Goal: Task Accomplishment & Management: Complete application form

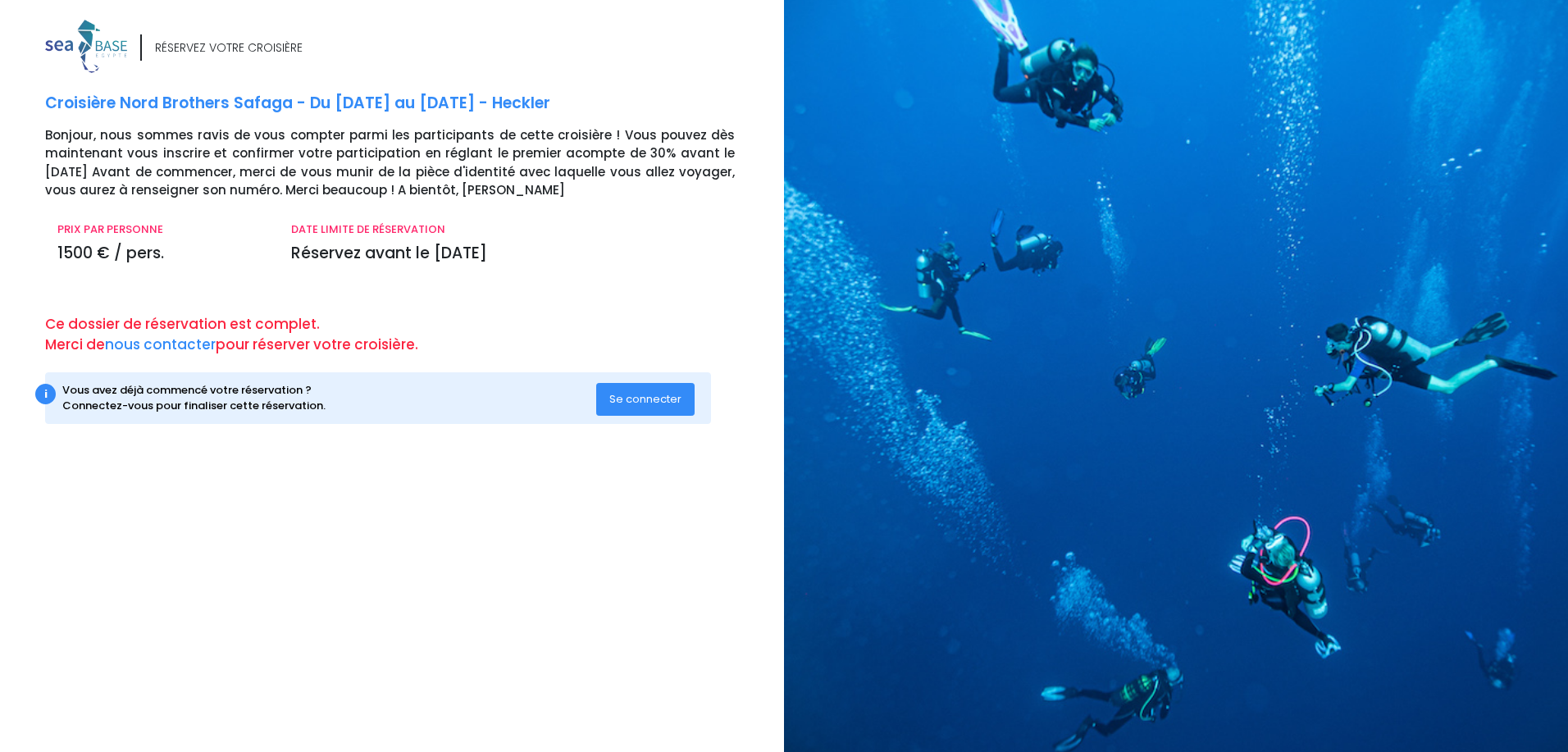
click at [678, 404] on span "Se connecter" at bounding box center [645, 399] width 72 height 15
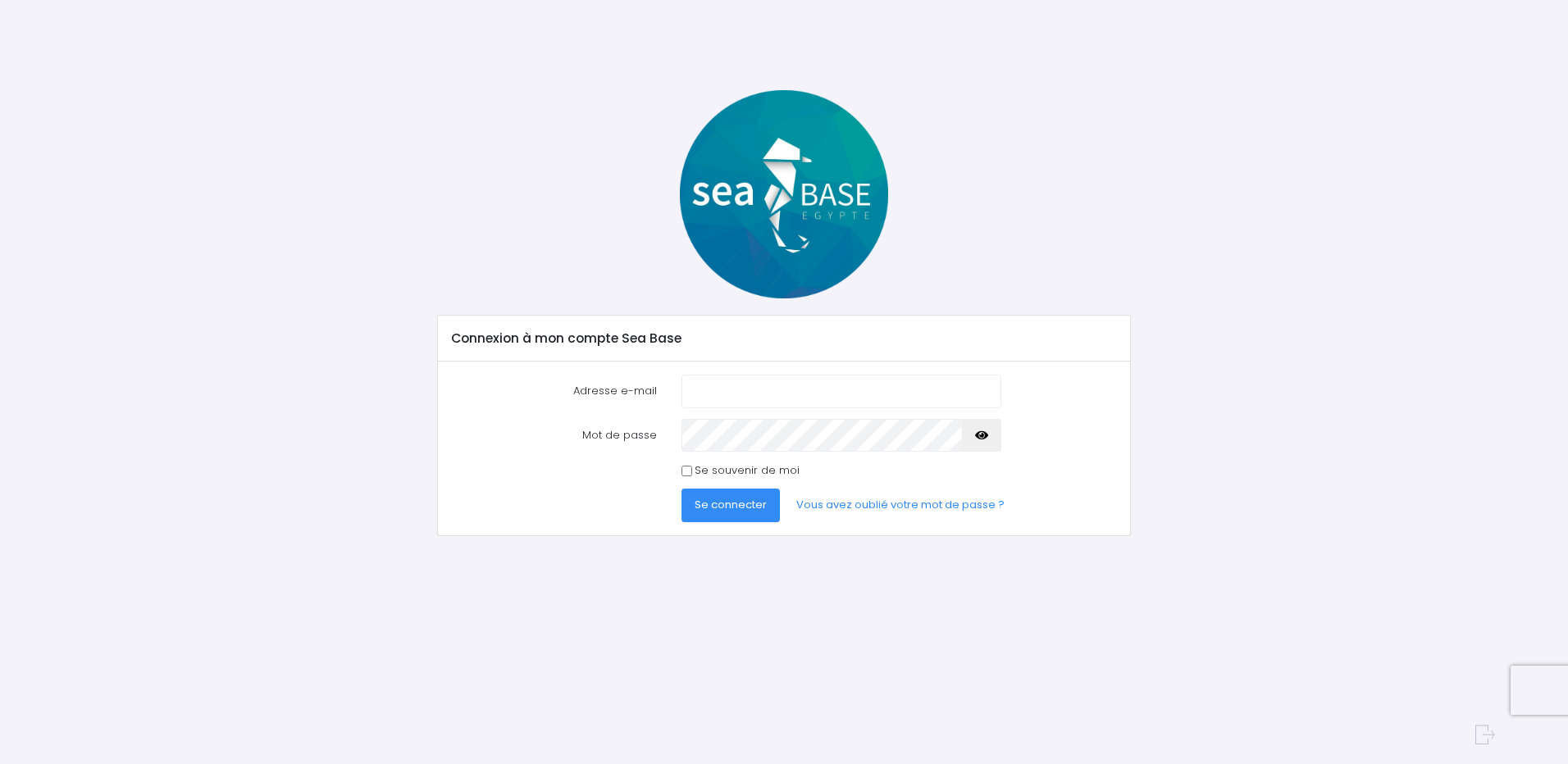
type input "remi.jamon@bd.com"
click at [723, 506] on span "Se connecter" at bounding box center [731, 504] width 72 height 15
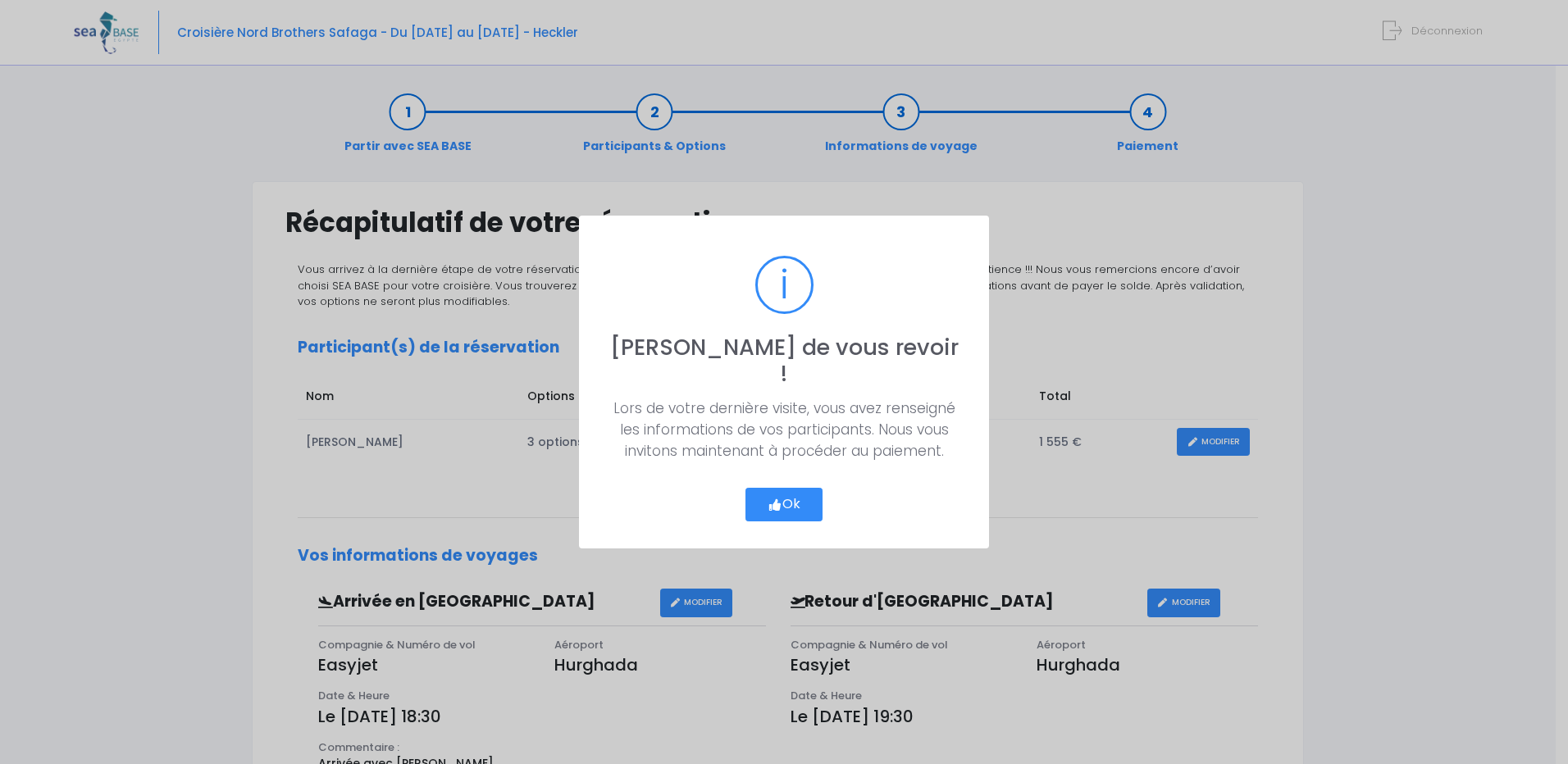
click at [798, 492] on button "Ok" at bounding box center [783, 505] width 77 height 34
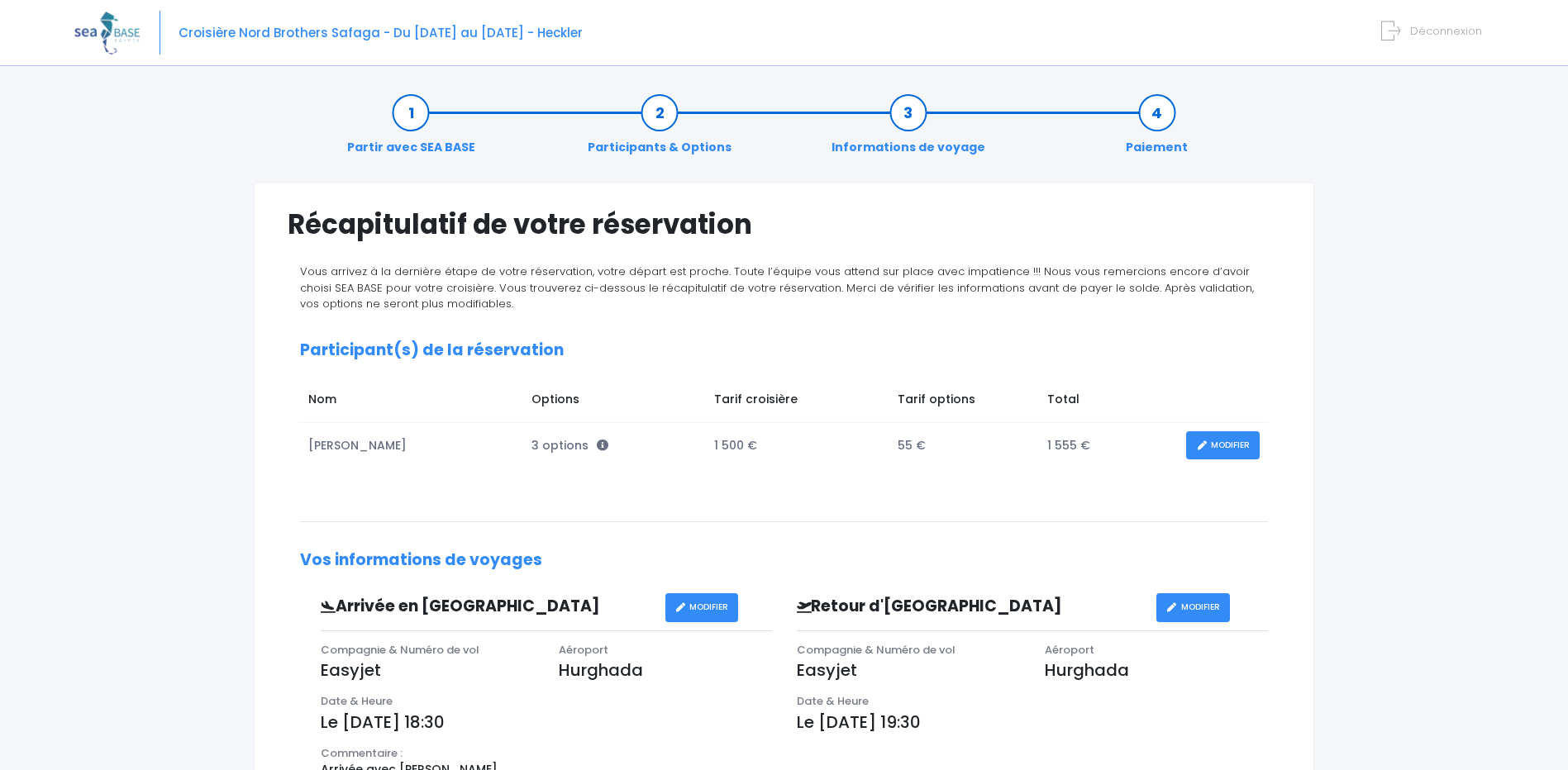
click at [1233, 450] on link "MODIFIER" at bounding box center [1223, 446] width 74 height 29
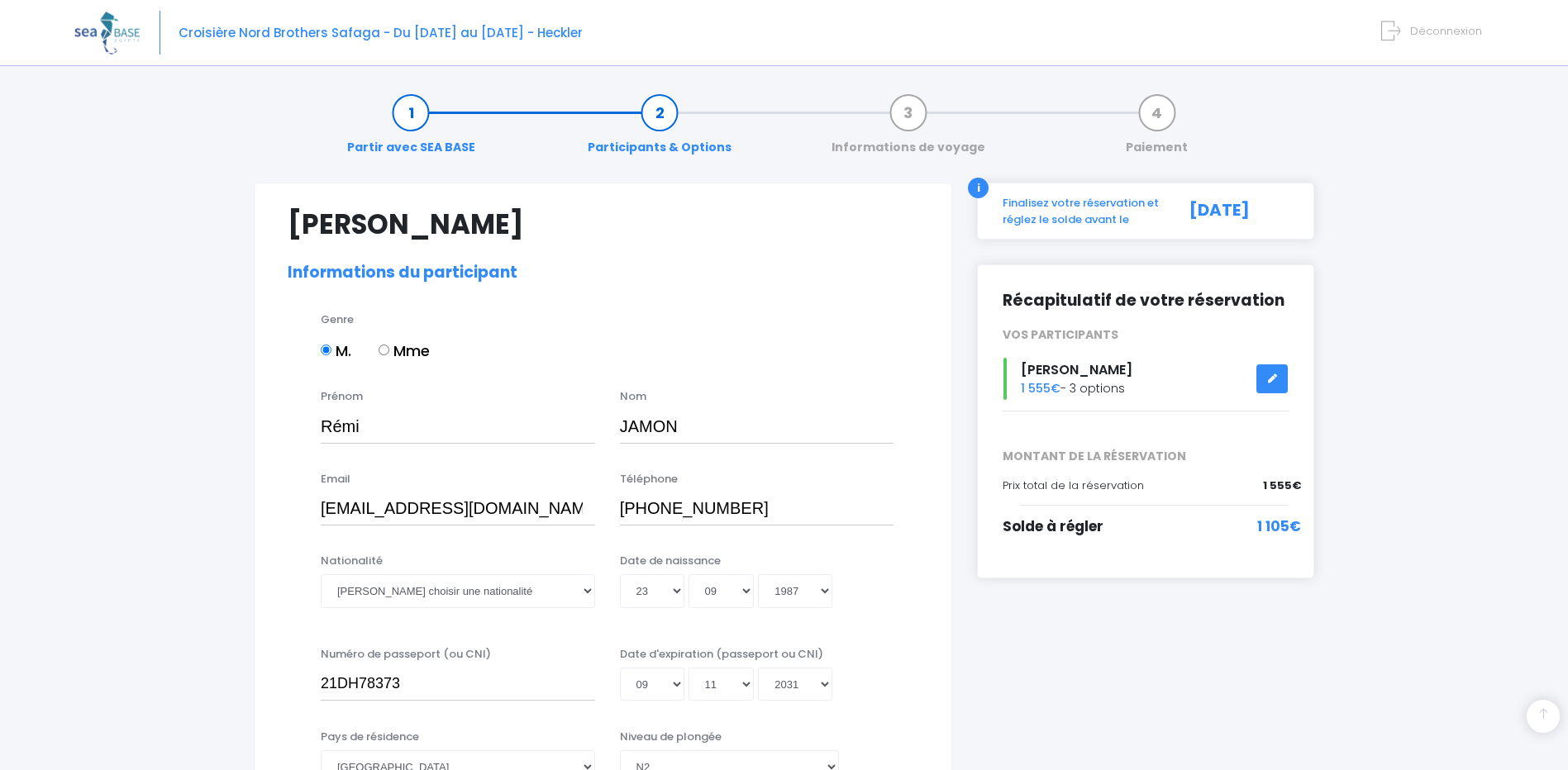
select select "N2"
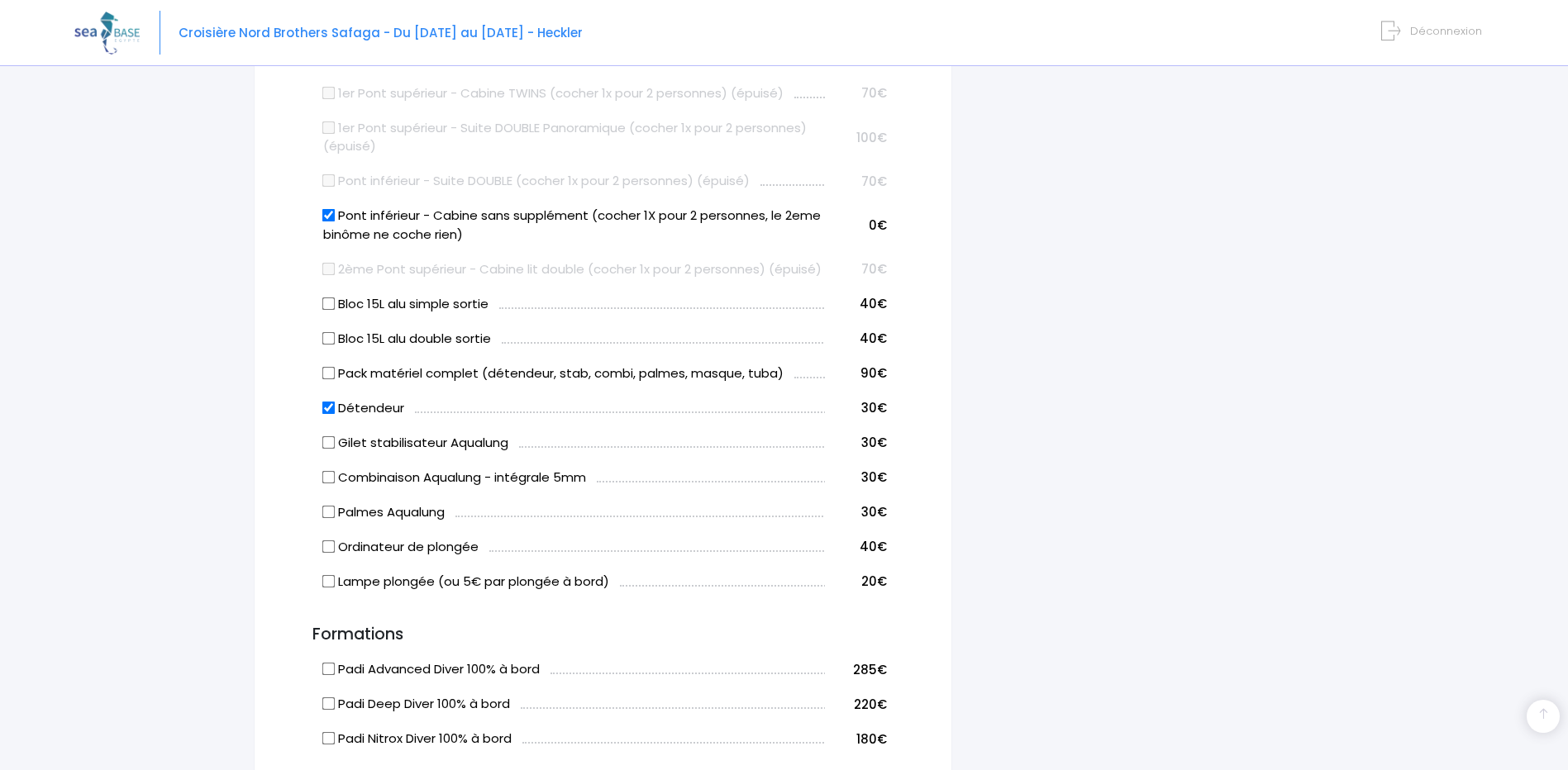
scroll to position [992, 0]
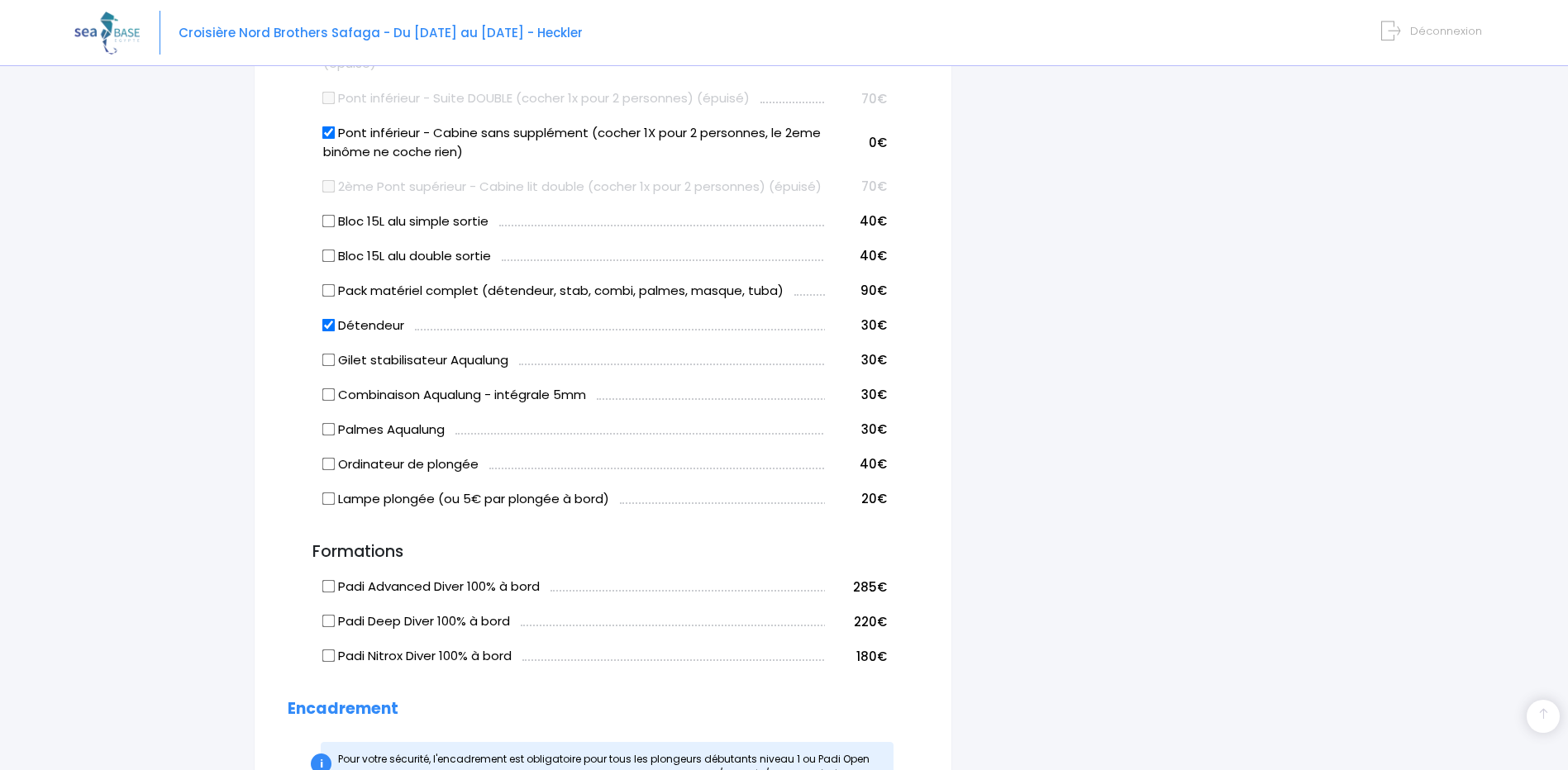
click at [325, 296] on input "Pack matériel complet (détendeur, stab, combi, palmes, masque, tuba)" at bounding box center [329, 290] width 14 height 14
checkbox input "true"
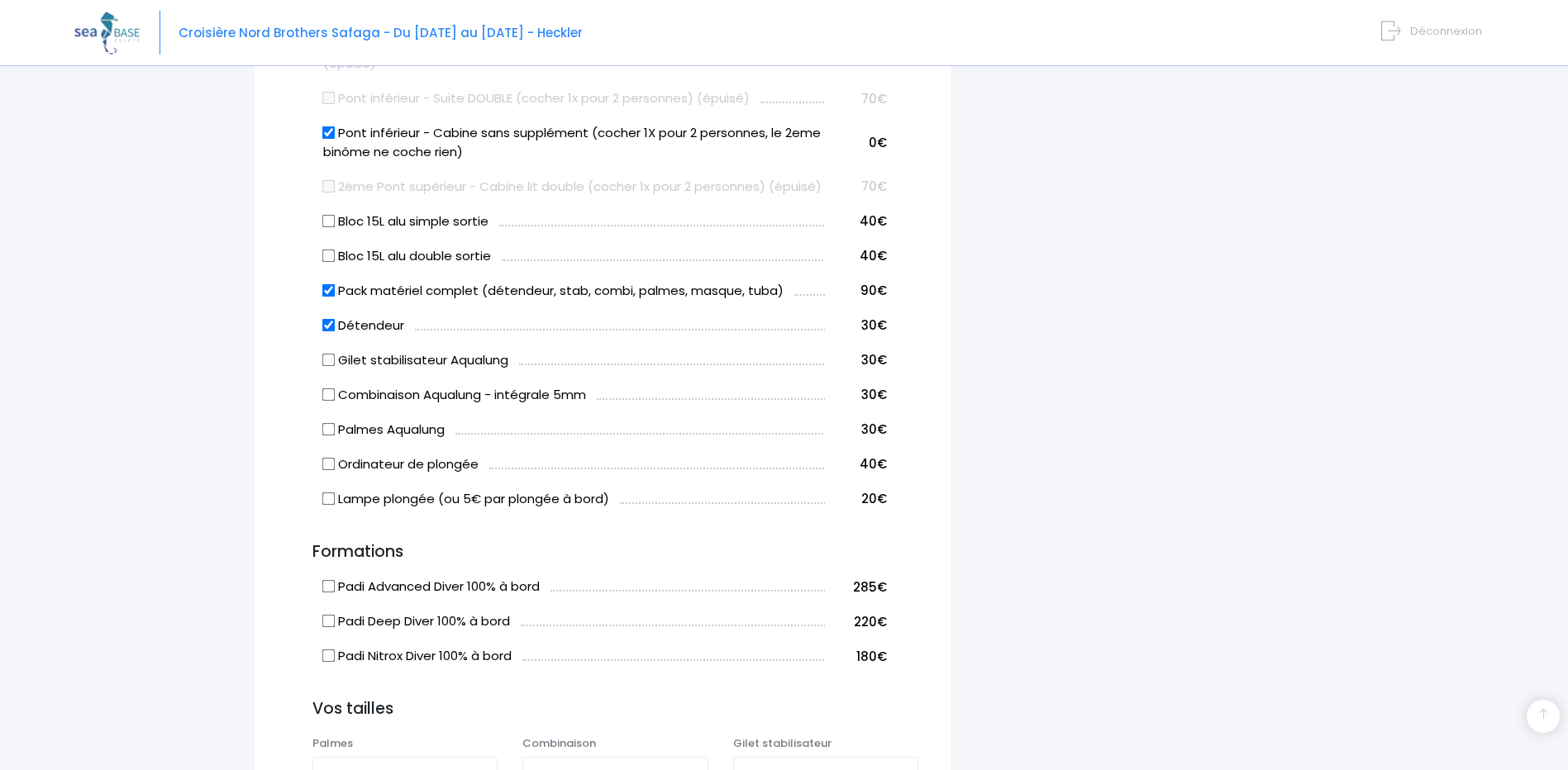
click at [329, 332] on input "Détendeur" at bounding box center [329, 325] width 14 height 14
checkbox input "false"
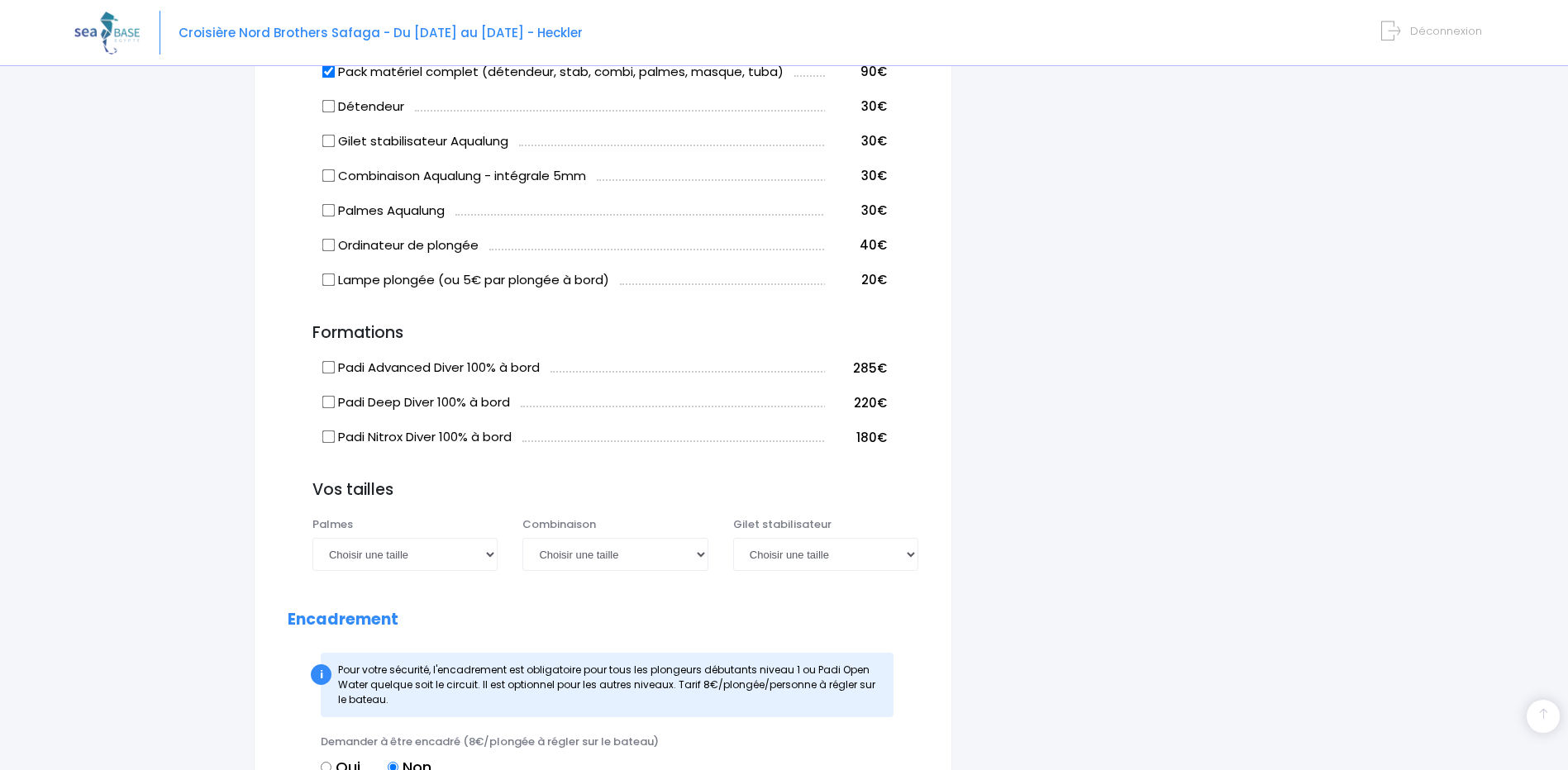
scroll to position [1240, 0]
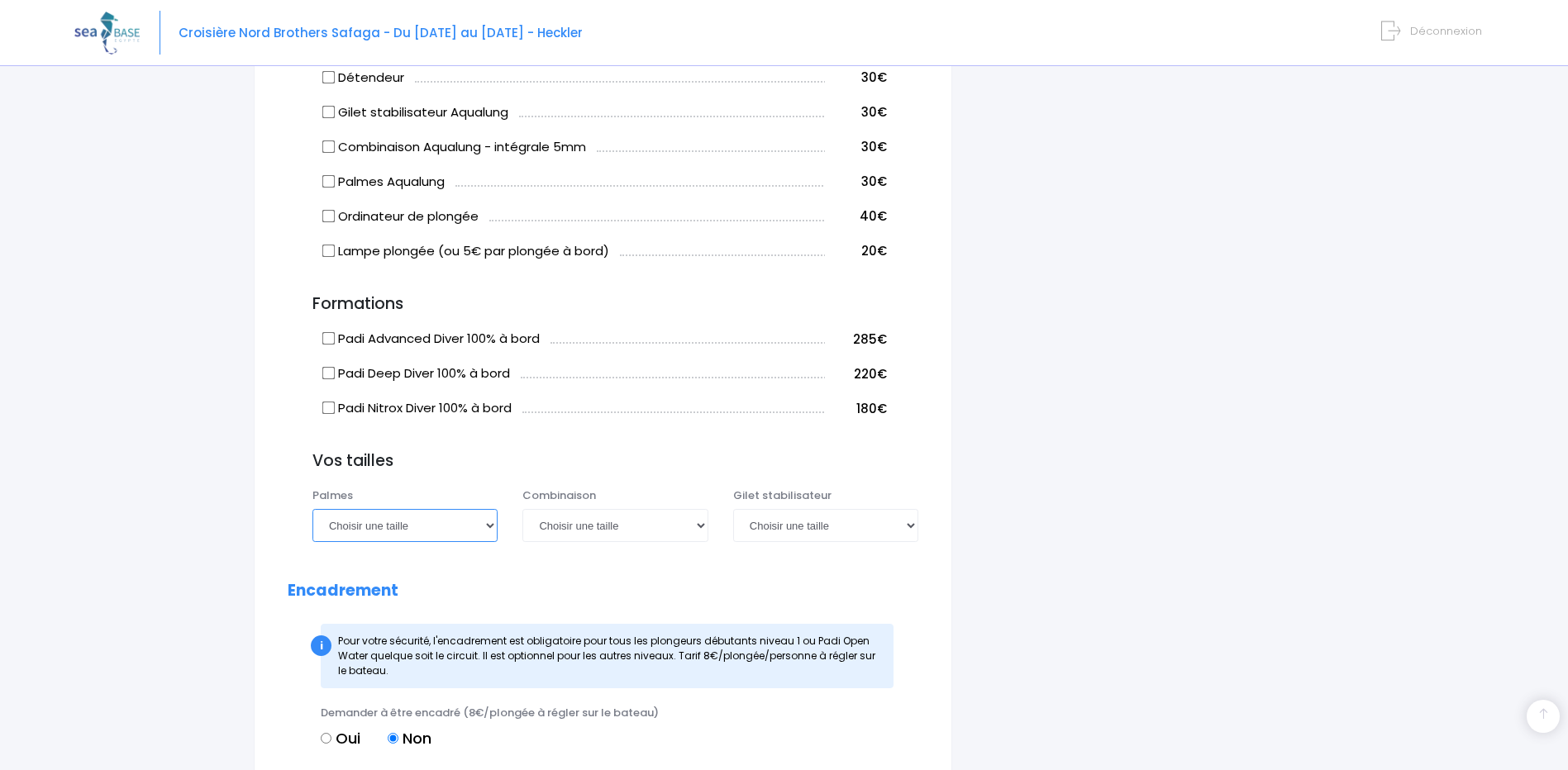
click at [479, 542] on select "Choisir une taille 36/37 38/39 40/41 42/43 44/45 46/47" at bounding box center [405, 525] width 185 height 33
select select "42/43"
click at [313, 527] on select "Choisir une taille 36/37 38/39 40/41 42/43 44/45 46/47" at bounding box center [405, 525] width 185 height 33
click at [641, 542] on select "Choisir une taille XS S M ML L XL XXL" at bounding box center [615, 525] width 185 height 33
select select "ML"
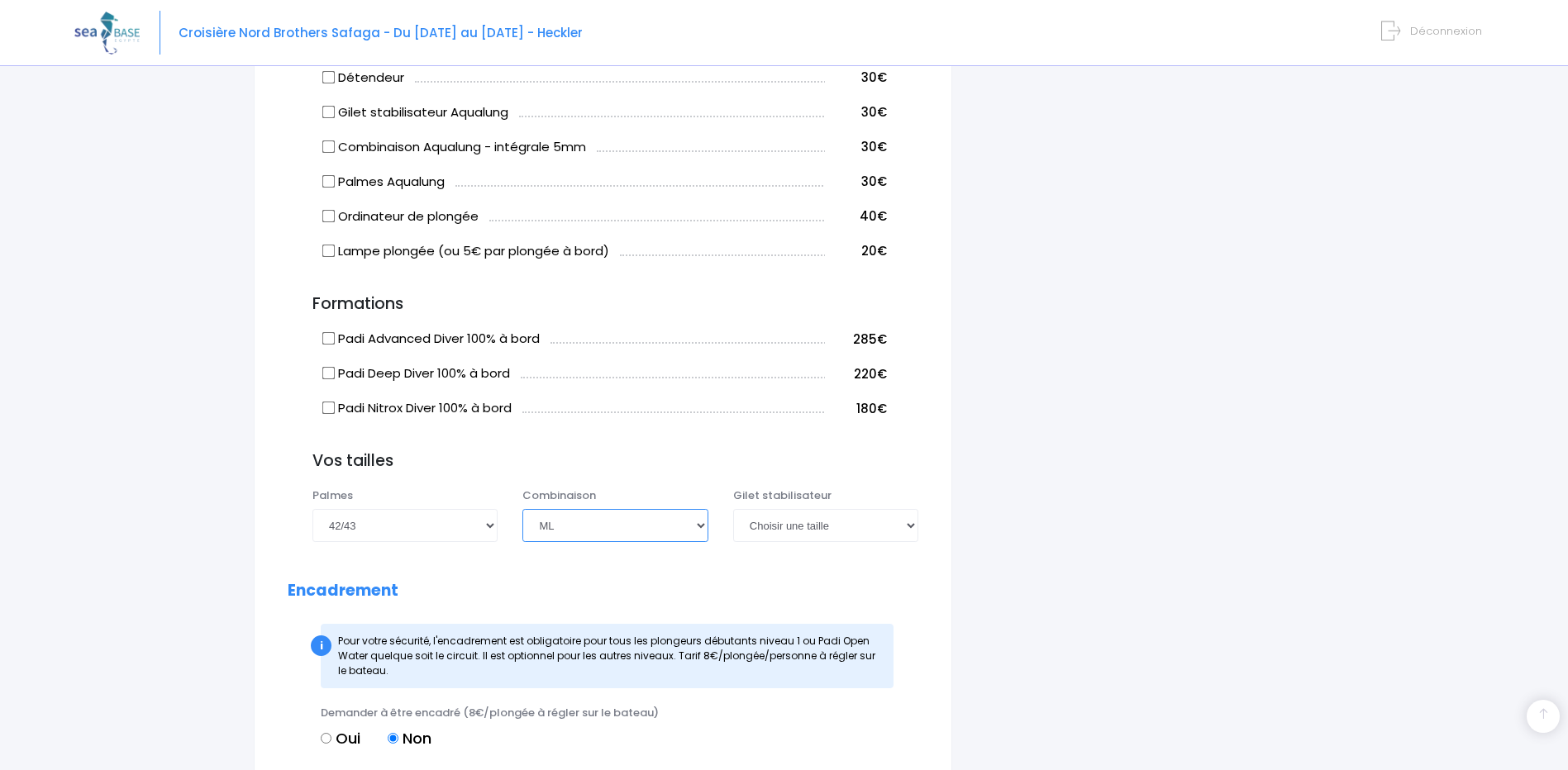
click at [523, 527] on select "Choisir une taille XS S M ML L XL XXL" at bounding box center [615, 525] width 185 height 33
click at [847, 542] on select "Choisir une taille XXS XS S M ML L XL XXL" at bounding box center [825, 525] width 185 height 33
select select "L"
click at [733, 527] on select "Choisir une taille XXS XS S M ML L XL XXL" at bounding box center [825, 525] width 185 height 33
click at [673, 542] on select "Choisir une taille XS S M ML L XL XXL" at bounding box center [615, 525] width 185 height 33
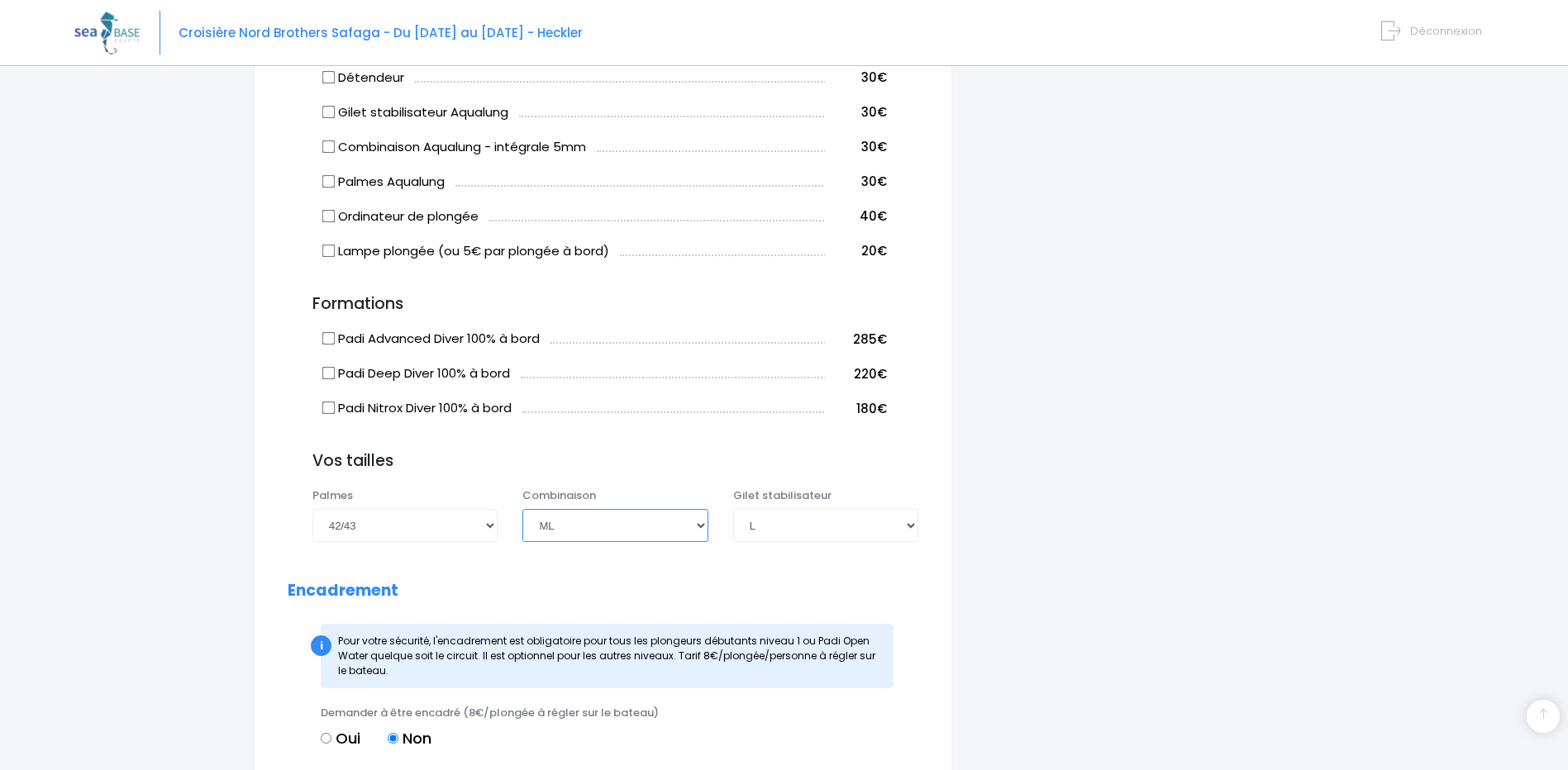
select select "L"
click at [523, 527] on select "Choisir une taille XS S M ML L XL XXL" at bounding box center [615, 525] width 185 height 33
drag, startPoint x: 819, startPoint y: 598, endPoint x: 853, endPoint y: 589, distance: 35.2
click at [820, 598] on form "Rémi JAMON Informations du participant Genre M. Mme Prénom Rémi Nom JAMON Email…" at bounding box center [603, 120] width 631 height 2304
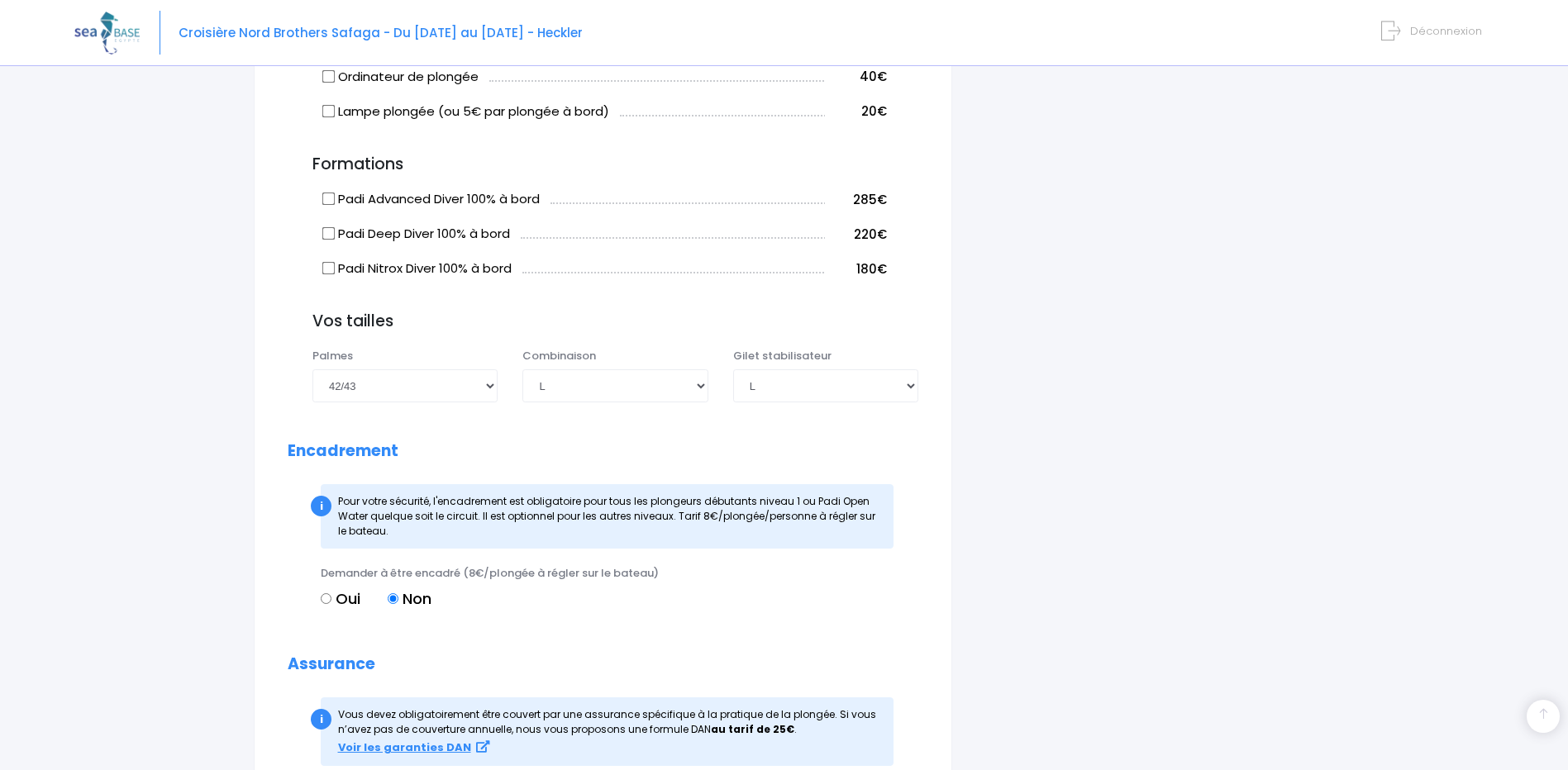
scroll to position [1350, 0]
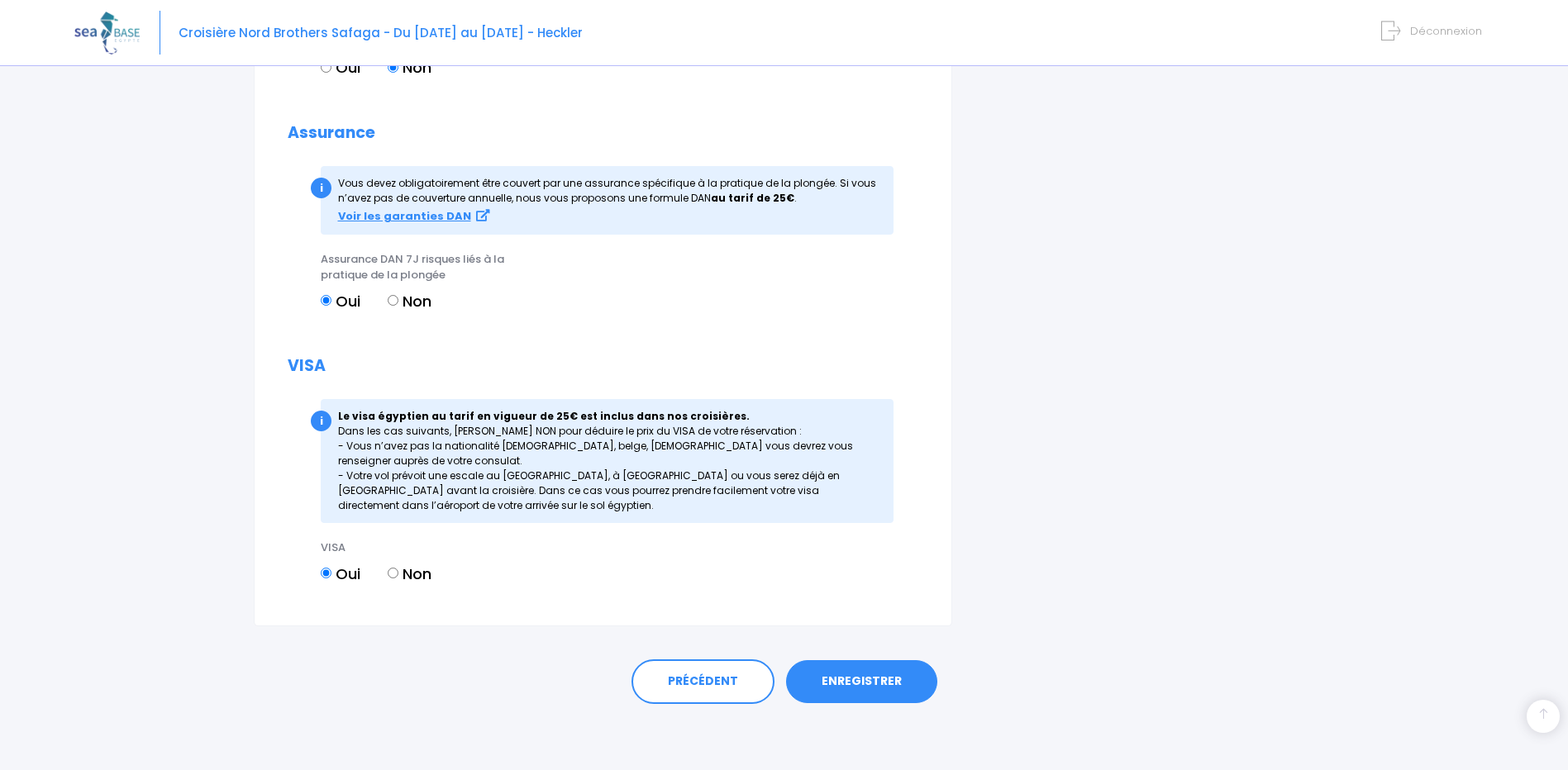
click at [860, 682] on link "ENREGISTRER" at bounding box center [862, 681] width 151 height 43
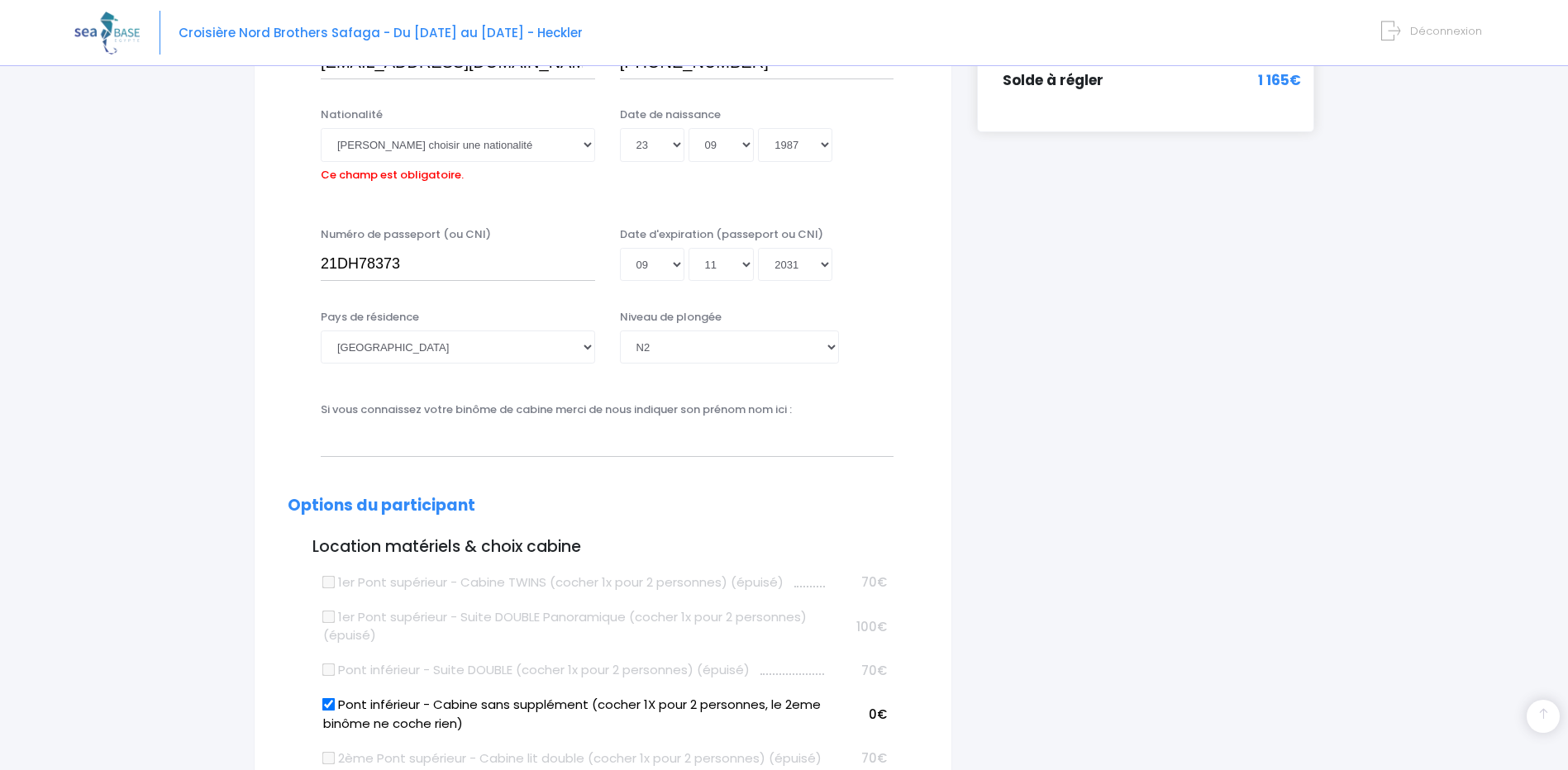
scroll to position [409, 0]
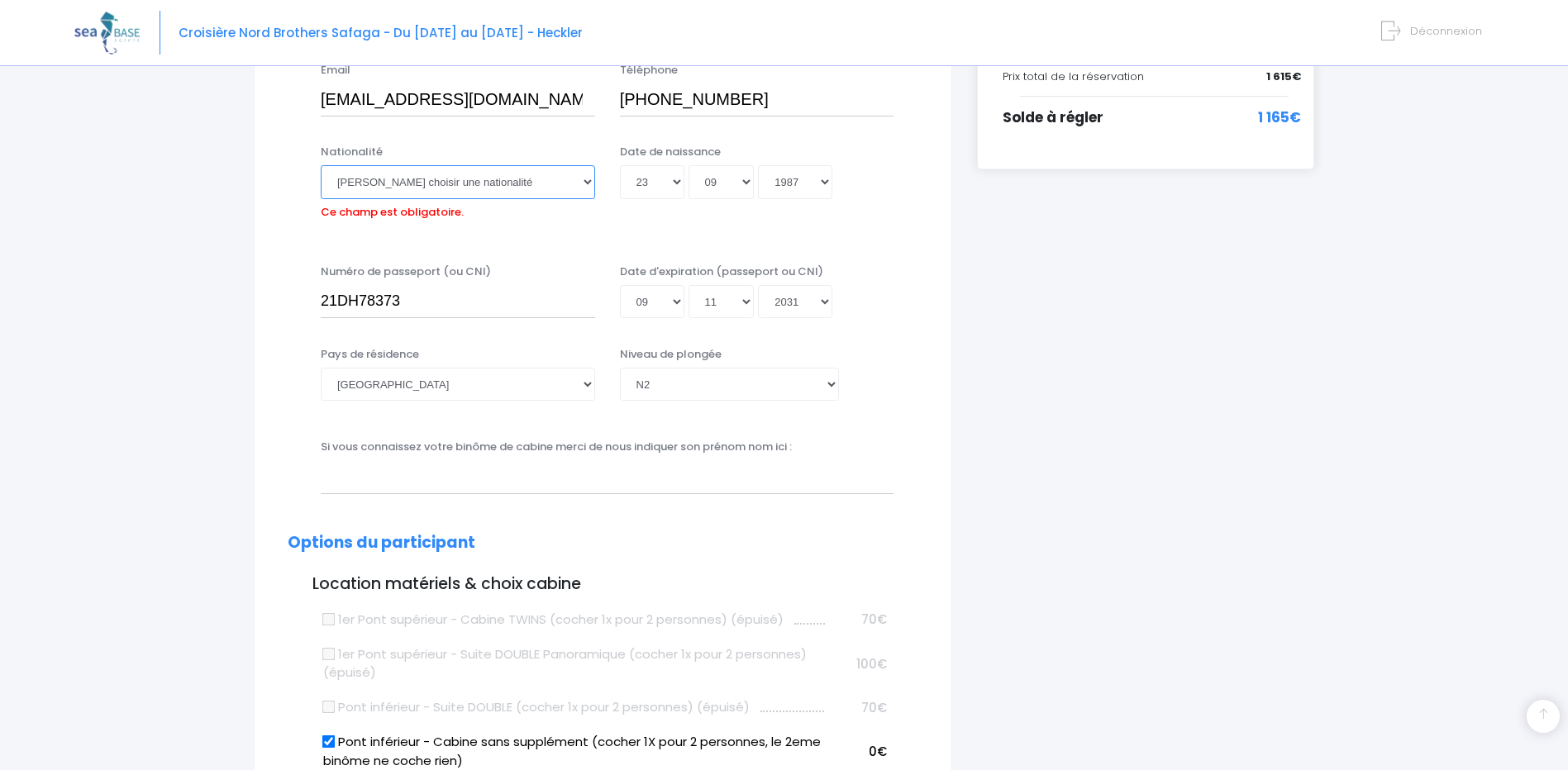
click at [489, 181] on select "Veuillez choisir une nationalité Afghane Albanaise Algerienne Allemande America…" at bounding box center [458, 182] width 275 height 33
select select "Française"
click at [321, 165] on select "Veuillez choisir une nationalité Afghane Albanaise Algerienne Allemande America…" at bounding box center [458, 182] width 275 height 33
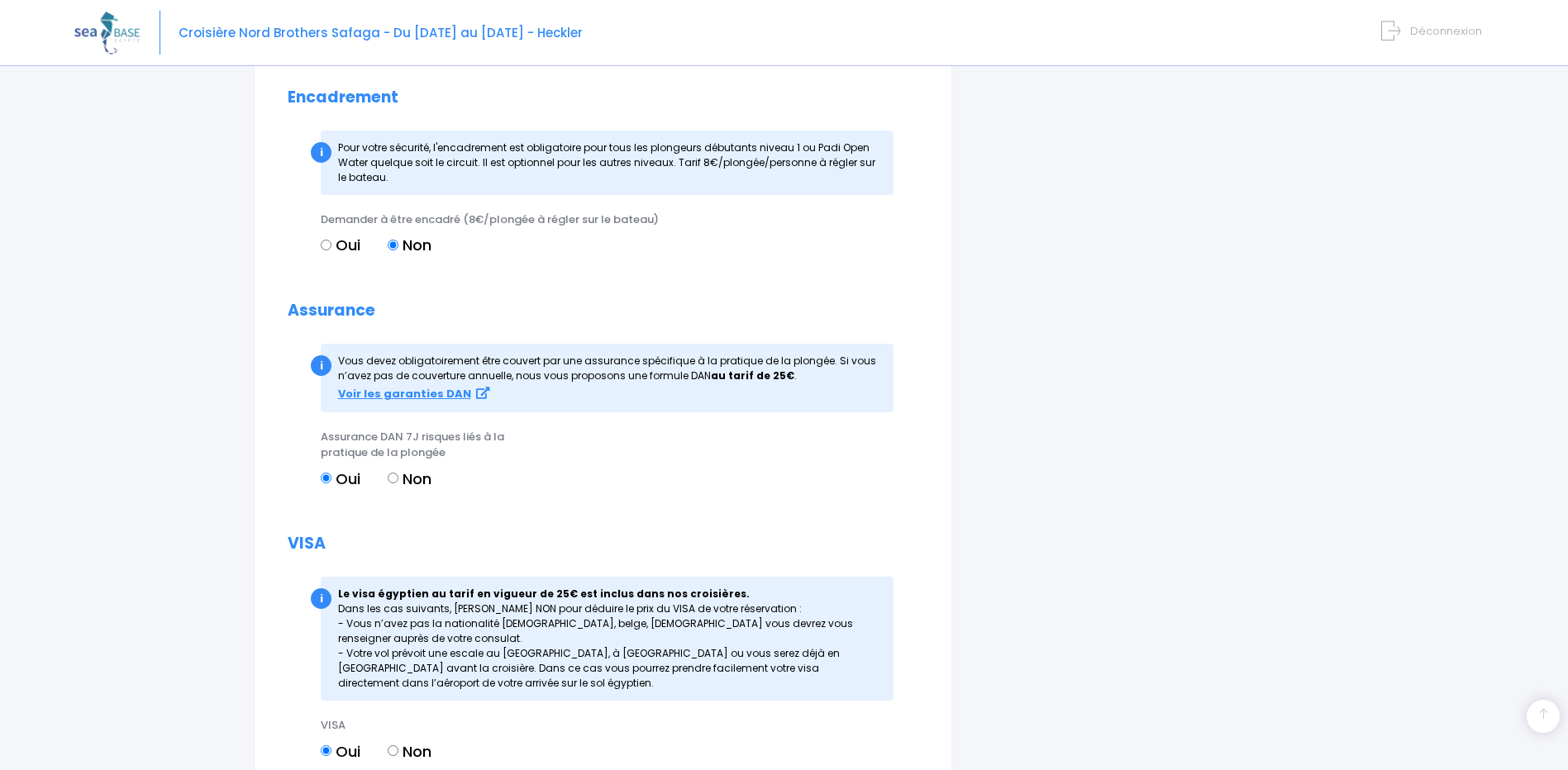
scroll to position [1929, 0]
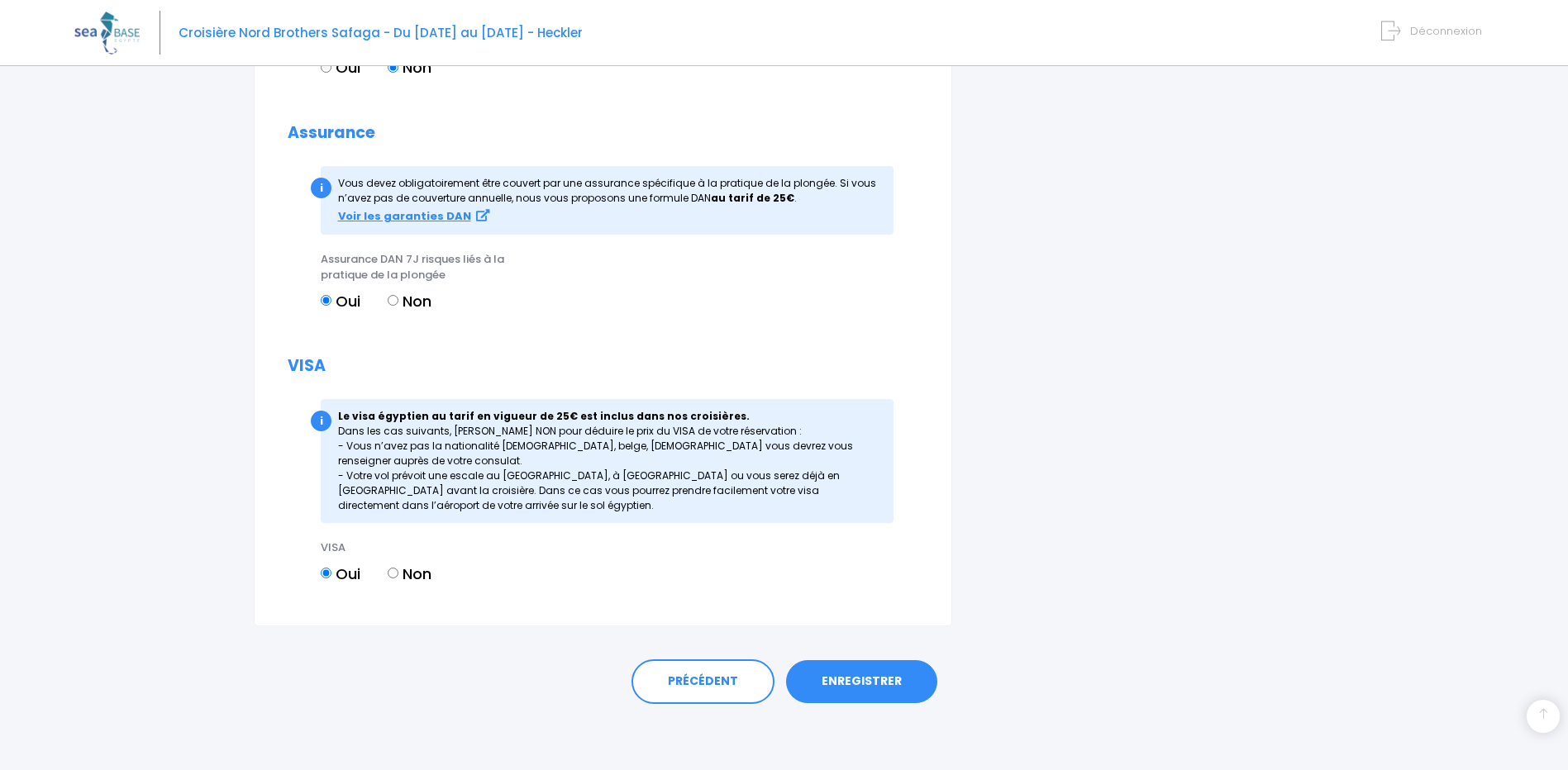
click at [856, 690] on link "ENREGISTRER" at bounding box center [862, 681] width 151 height 43
